Goal: Transaction & Acquisition: Purchase product/service

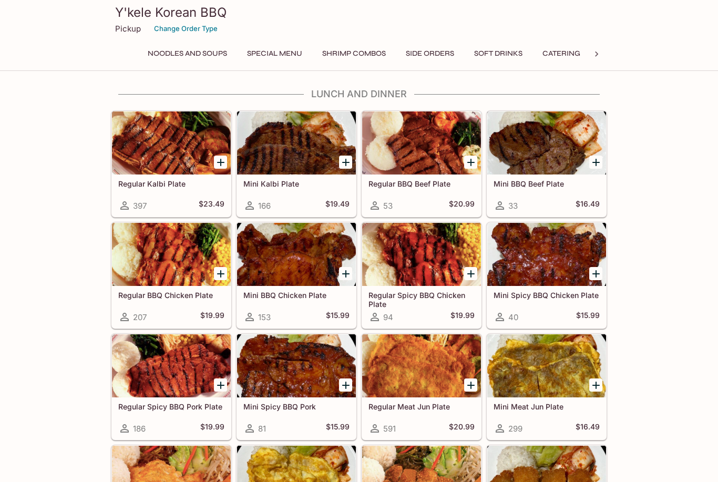
scroll to position [0, 260]
click at [440, 55] on button "Side Orders" at bounding box center [430, 53] width 60 height 15
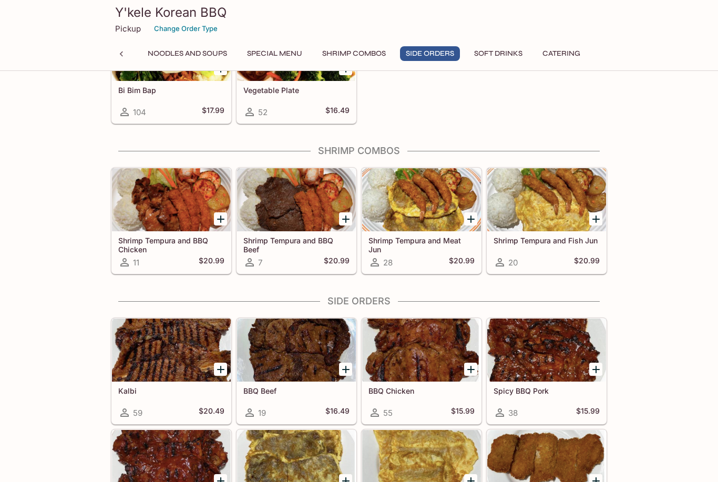
scroll to position [1569, 0]
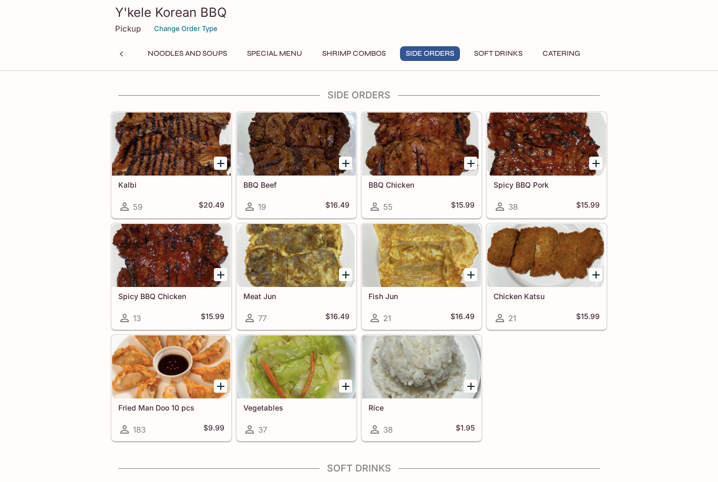
click at [563, 59] on button "Catering" at bounding box center [561, 53] width 49 height 15
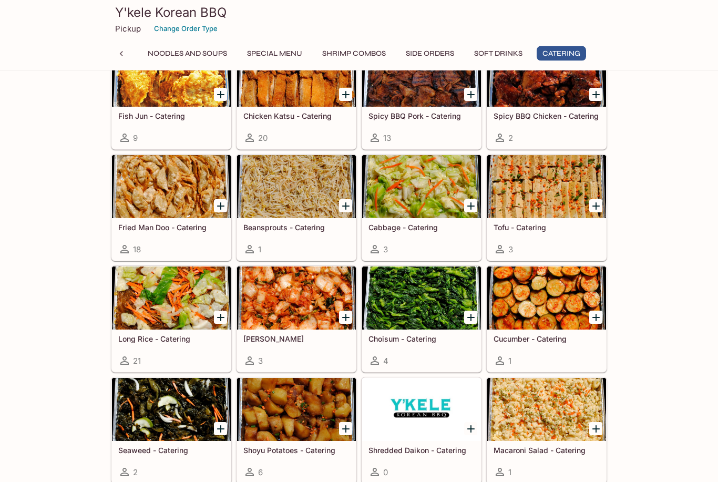
scroll to position [2273, 0]
click at [185, 302] on div at bounding box center [171, 297] width 119 height 63
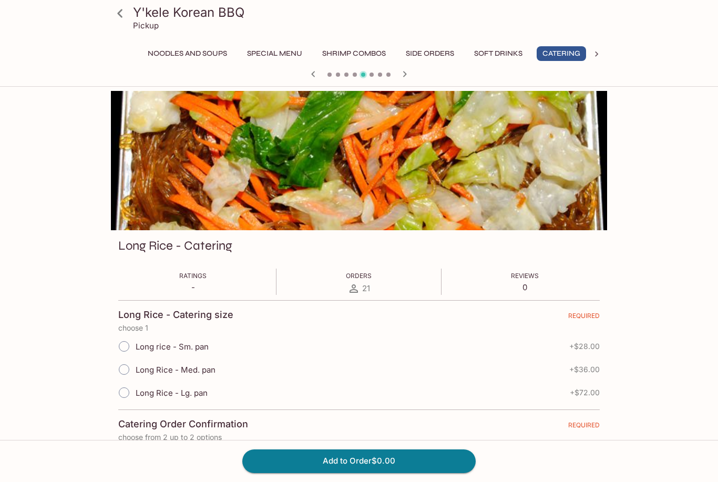
scroll to position [0, 260]
click at [178, 354] on label "Long rice - Sm. pan" at bounding box center [160, 346] width 96 height 23
click at [135, 354] on input "Long rice - Sm. pan" at bounding box center [124, 346] width 22 height 22
radio input "true"
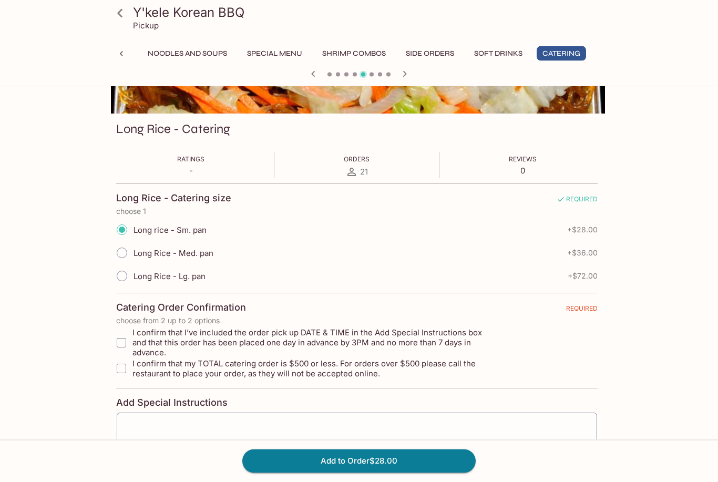
scroll to position [117, 0]
click at [117, 7] on icon at bounding box center [120, 13] width 18 height 18
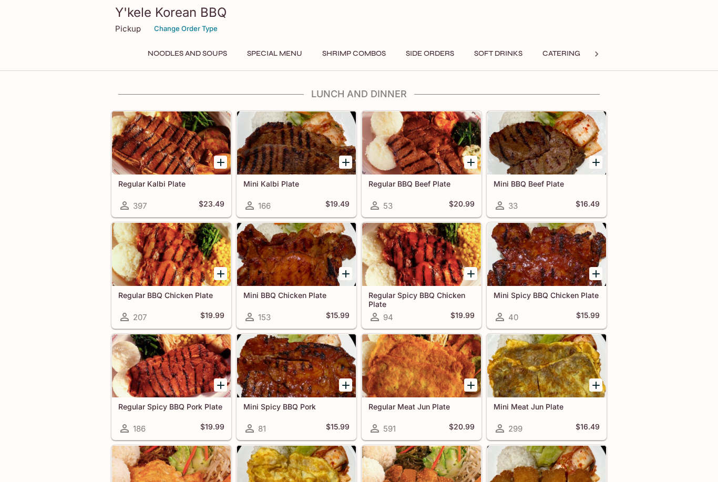
scroll to position [0, 260]
click at [564, 49] on button "Catering" at bounding box center [561, 53] width 49 height 15
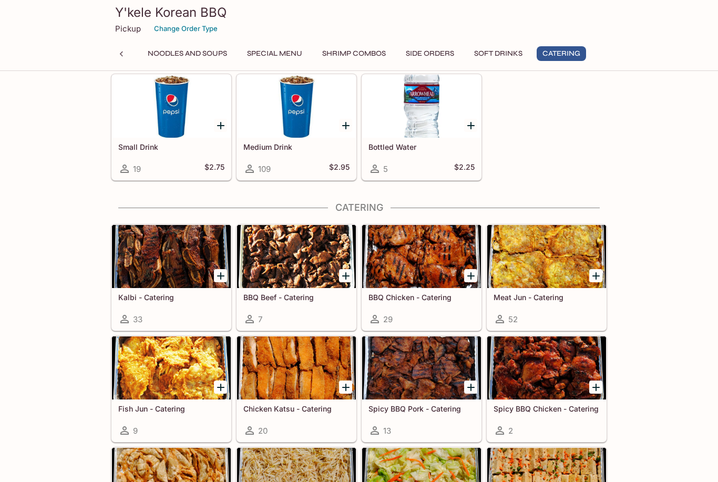
scroll to position [2093, 0]
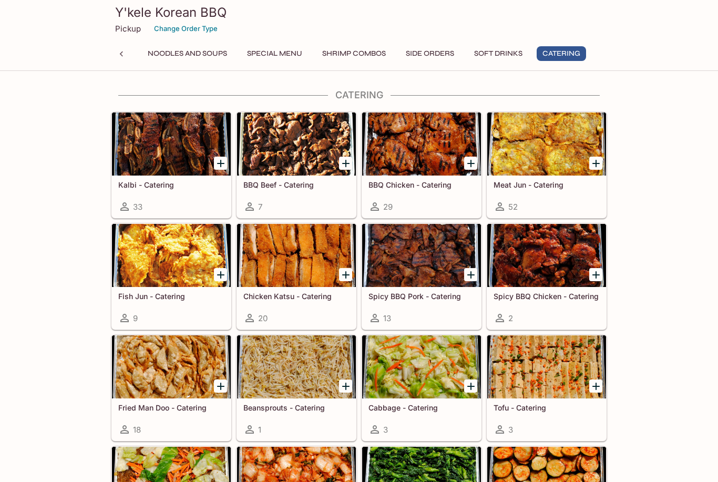
click at [187, 372] on div at bounding box center [171, 366] width 119 height 63
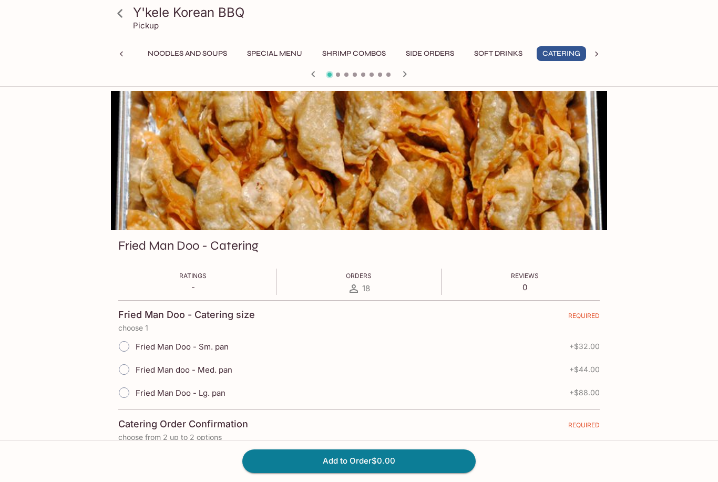
scroll to position [0, 260]
